Goal: Obtain resource: Download file/media

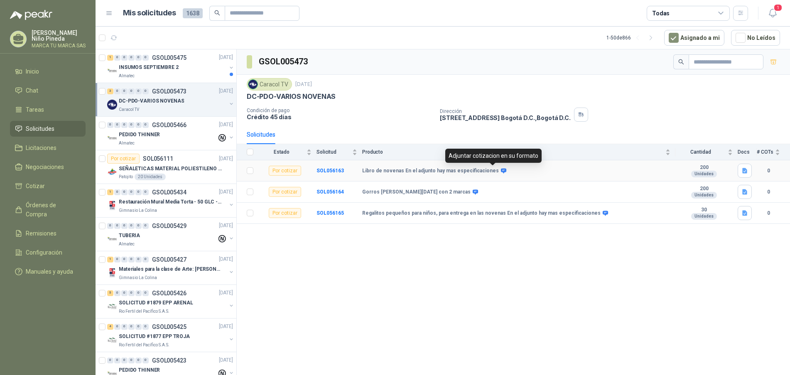
click at [501, 171] on icon at bounding box center [503, 170] width 5 height 5
click at [327, 170] on b "SOL056163" at bounding box center [330, 171] width 27 height 6
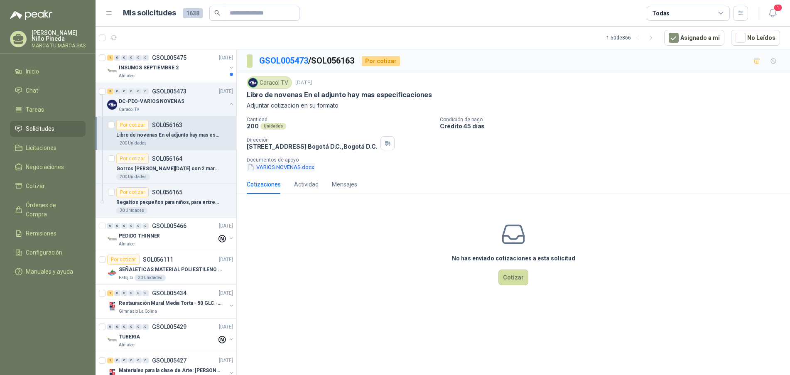
click at [306, 166] on button "VARIOS NOVENAS.docx" at bounding box center [281, 167] width 69 height 9
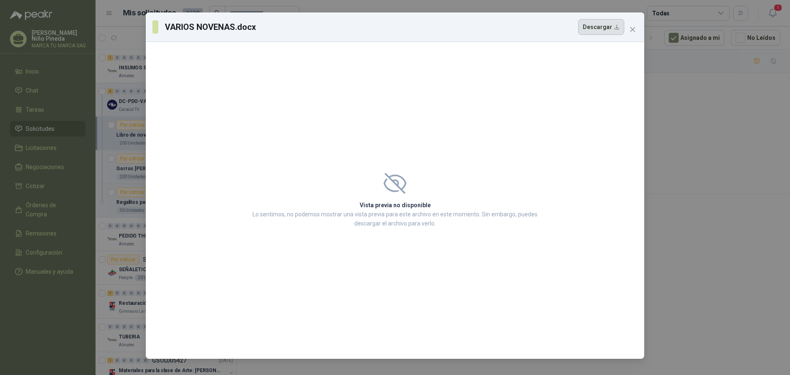
click at [610, 30] on button "Descargar" at bounding box center [601, 27] width 46 height 16
click at [634, 29] on icon "close" at bounding box center [633, 29] width 7 height 7
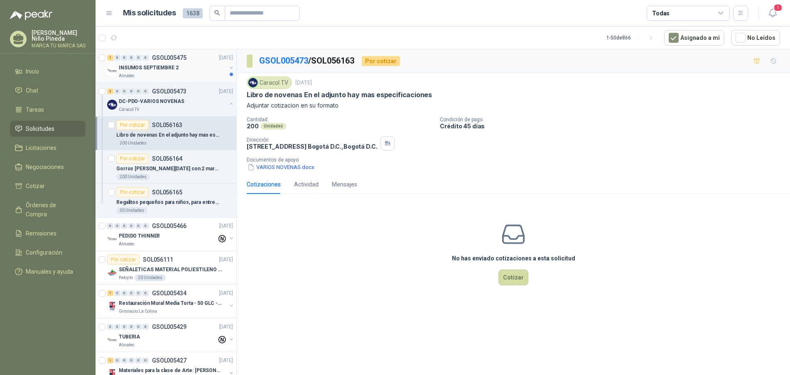
click at [178, 74] on div "Almatec" at bounding box center [173, 76] width 108 height 7
